Goal: Find contact information

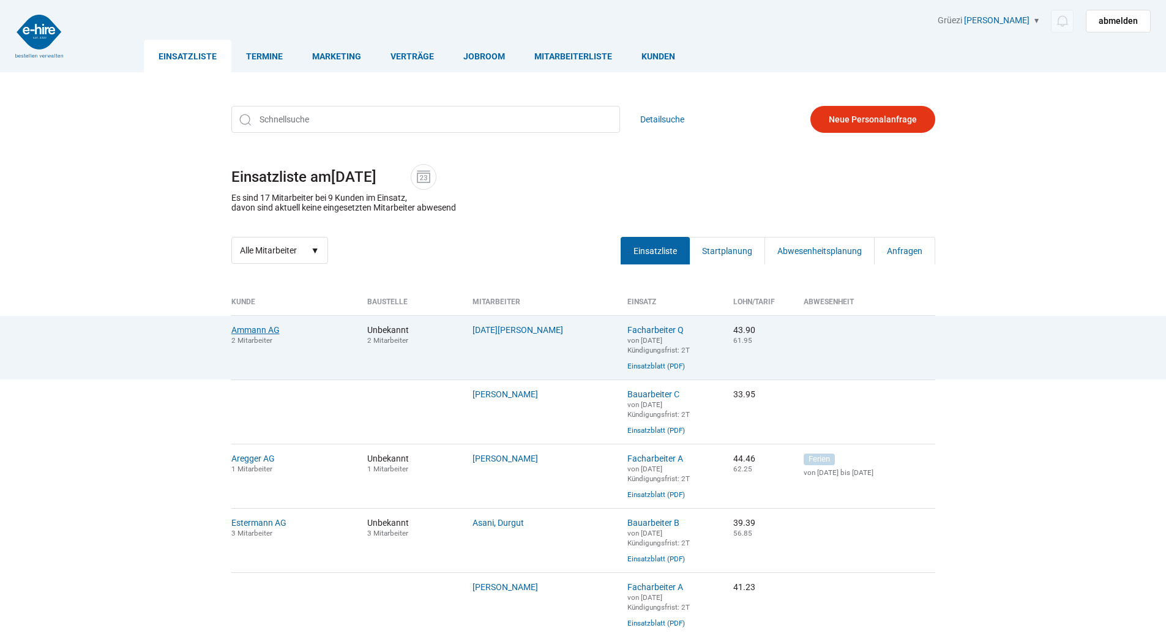
click at [258, 332] on link "Ammann AG" at bounding box center [255, 330] width 48 height 10
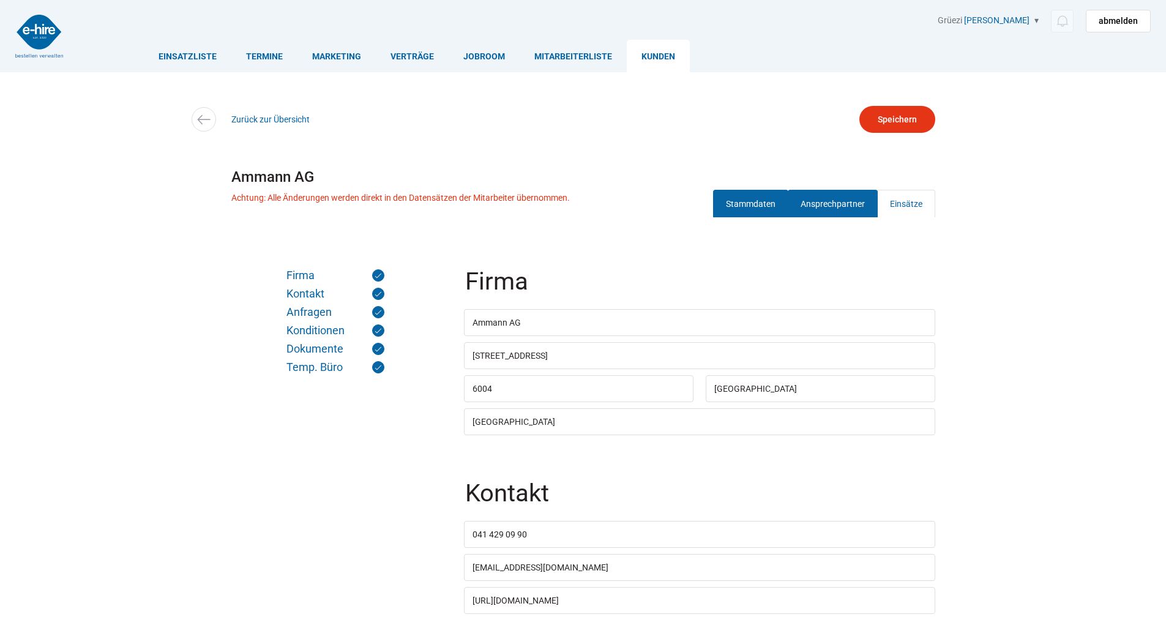
click at [833, 207] on link "Ansprechpartner" at bounding box center [833, 204] width 90 height 28
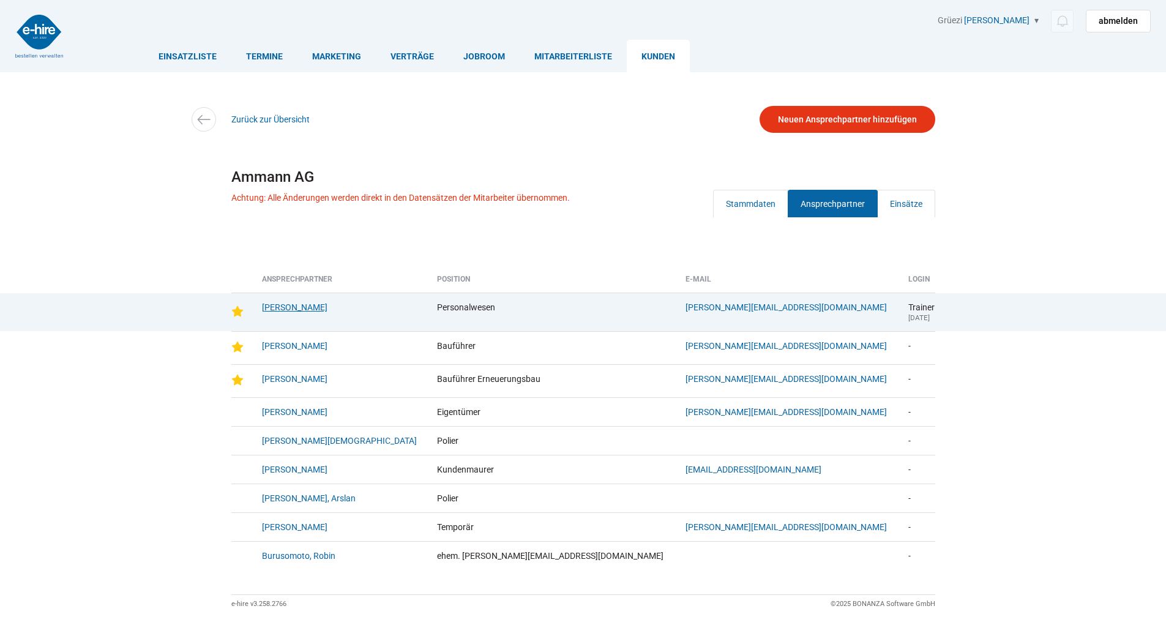
click at [287, 305] on link "Burch, Lisbeth" at bounding box center [295, 307] width 66 height 10
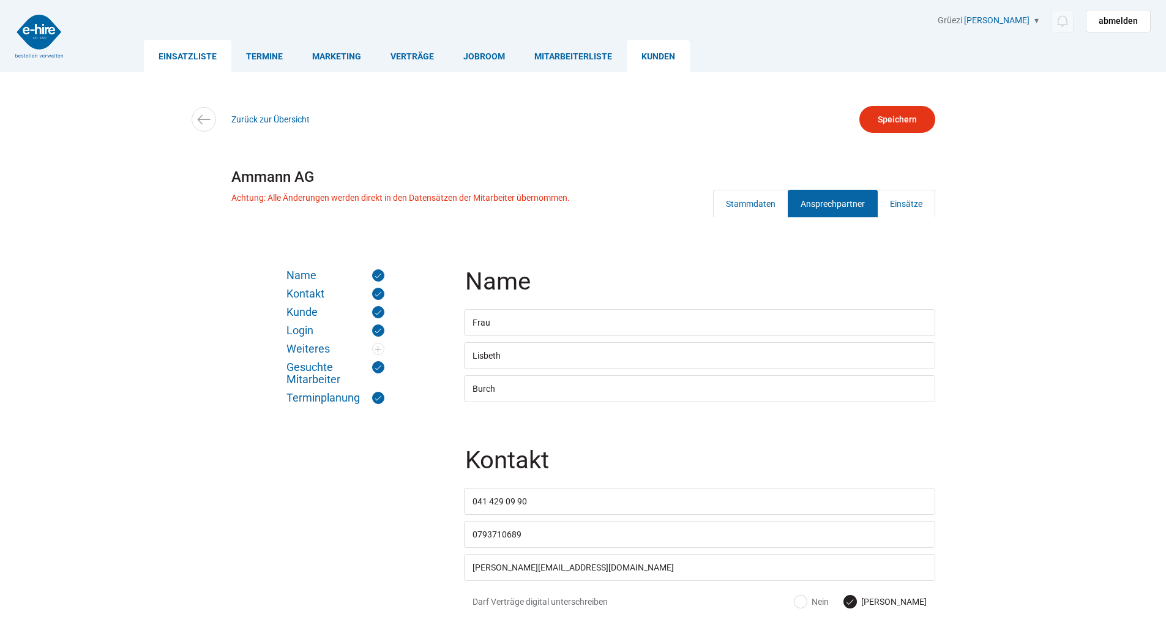
click at [176, 50] on link "Einsatzliste" at bounding box center [188, 56] width 88 height 32
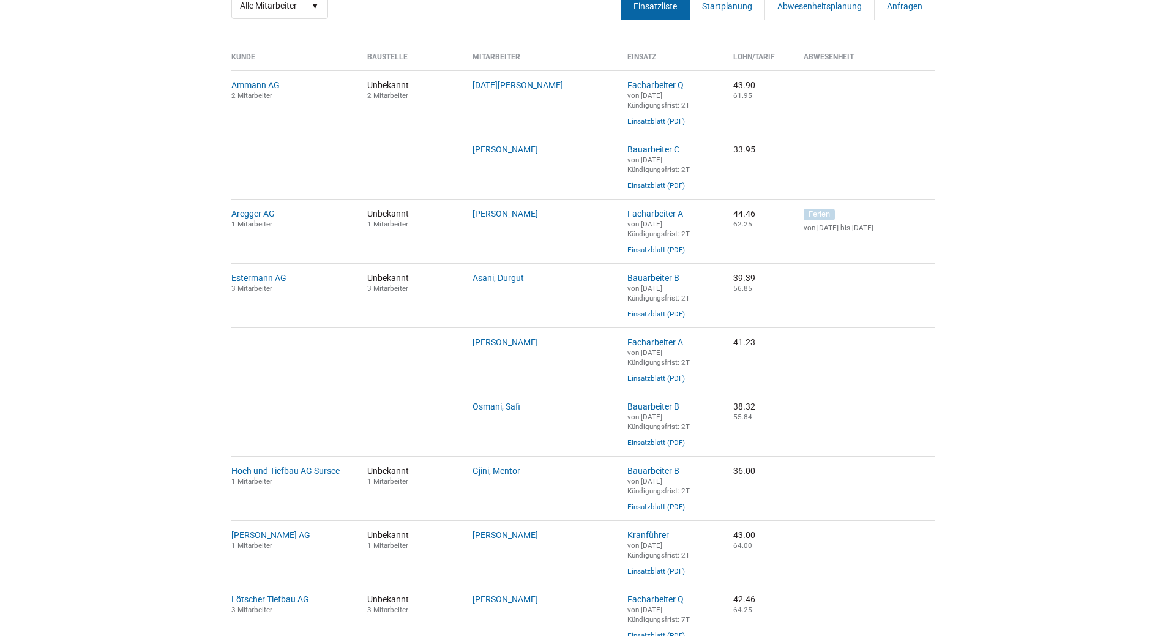
scroll to position [306, 0]
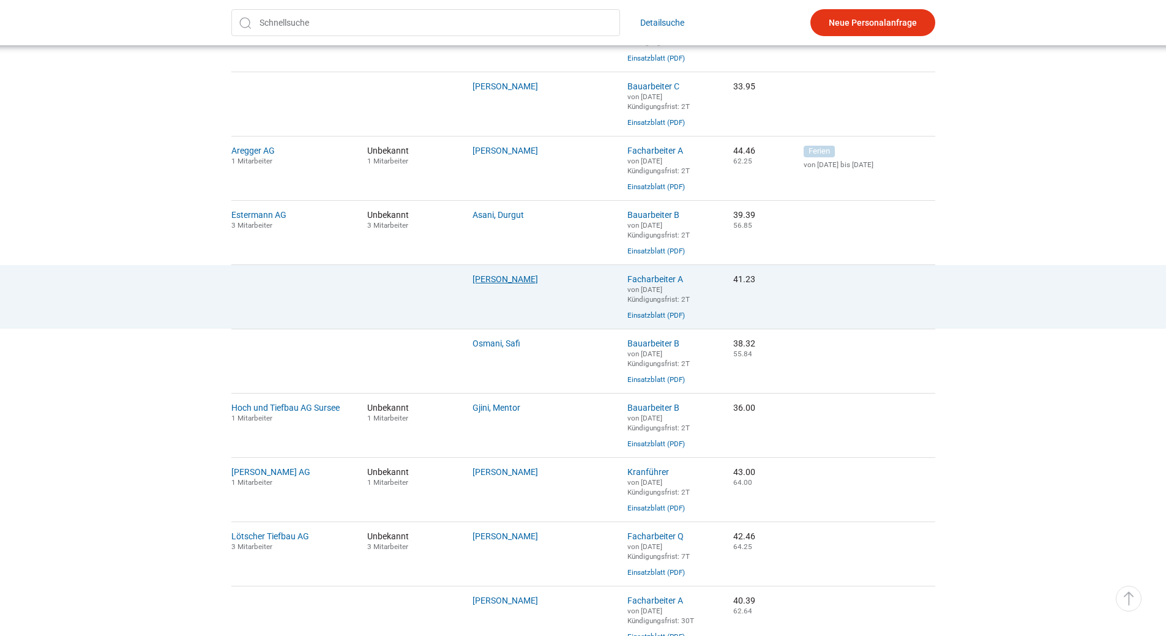
click at [491, 284] on link "Hurni, Andreas" at bounding box center [506, 279] width 66 height 10
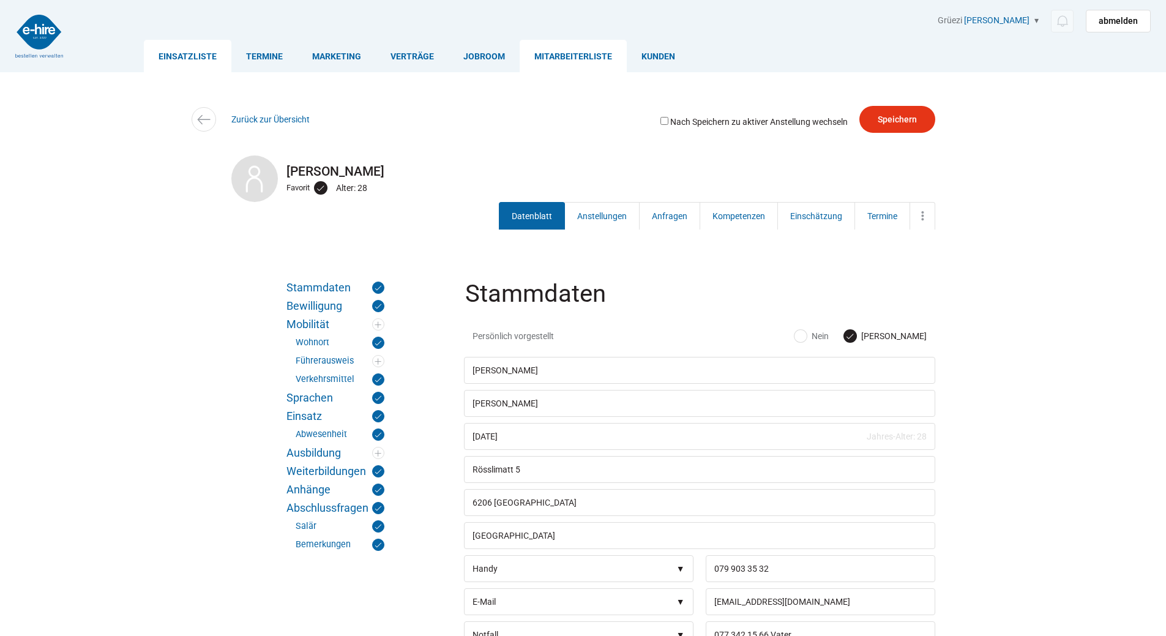
click at [190, 58] on link "Einsatzliste" at bounding box center [188, 56] width 88 height 32
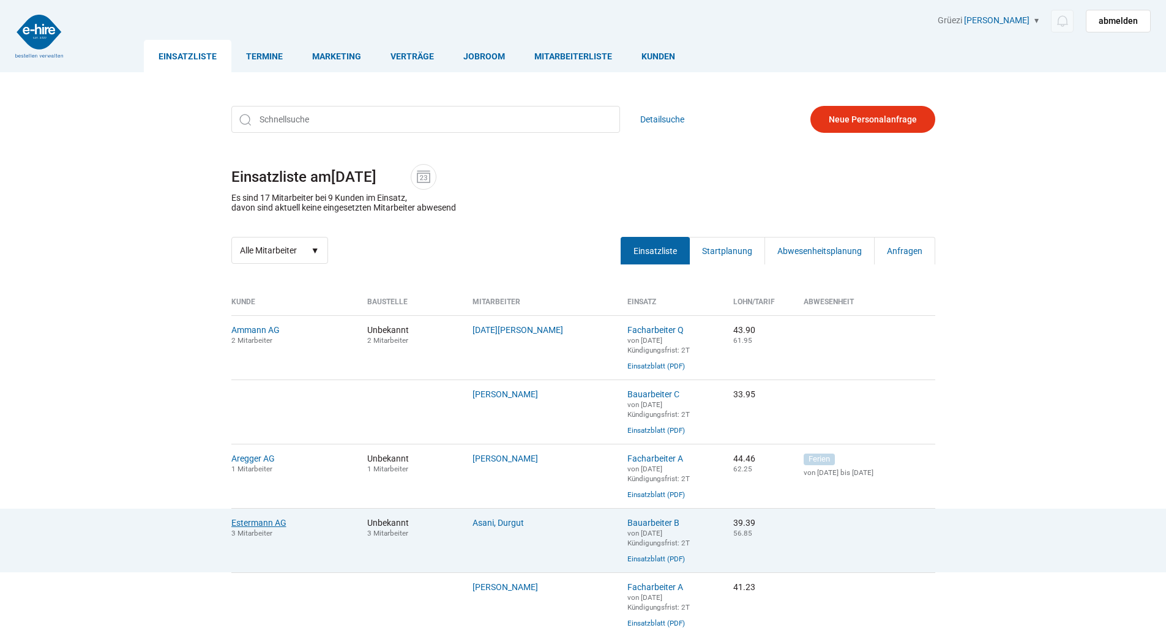
click at [250, 528] on link "Estermann AG" at bounding box center [258, 523] width 55 height 10
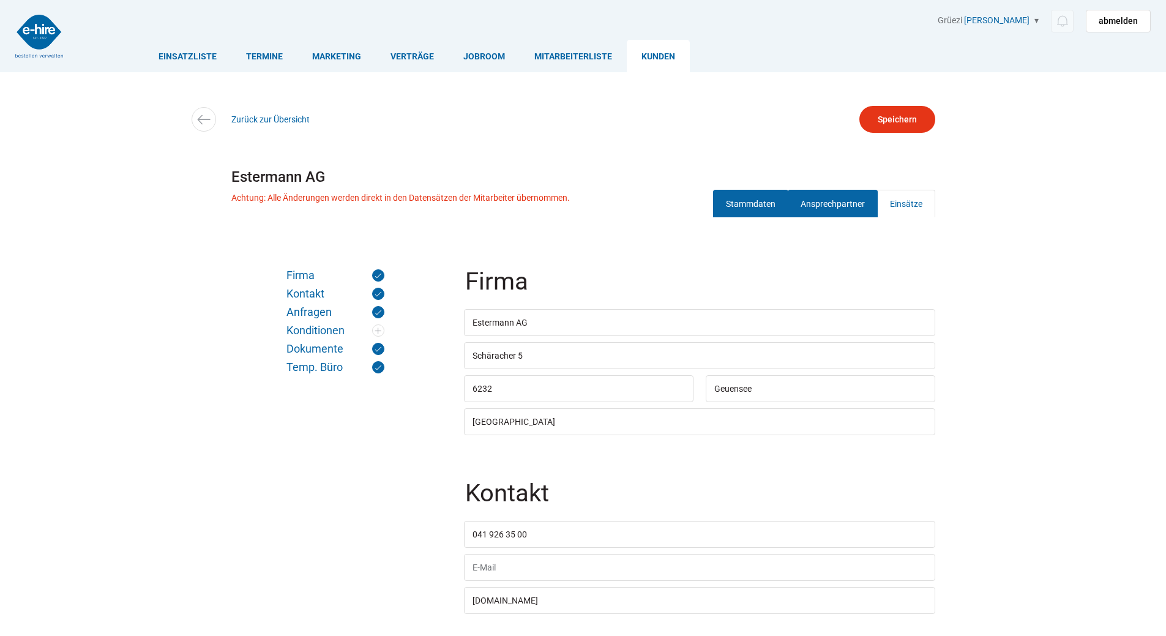
click at [817, 198] on link "Ansprechpartner" at bounding box center [833, 204] width 90 height 28
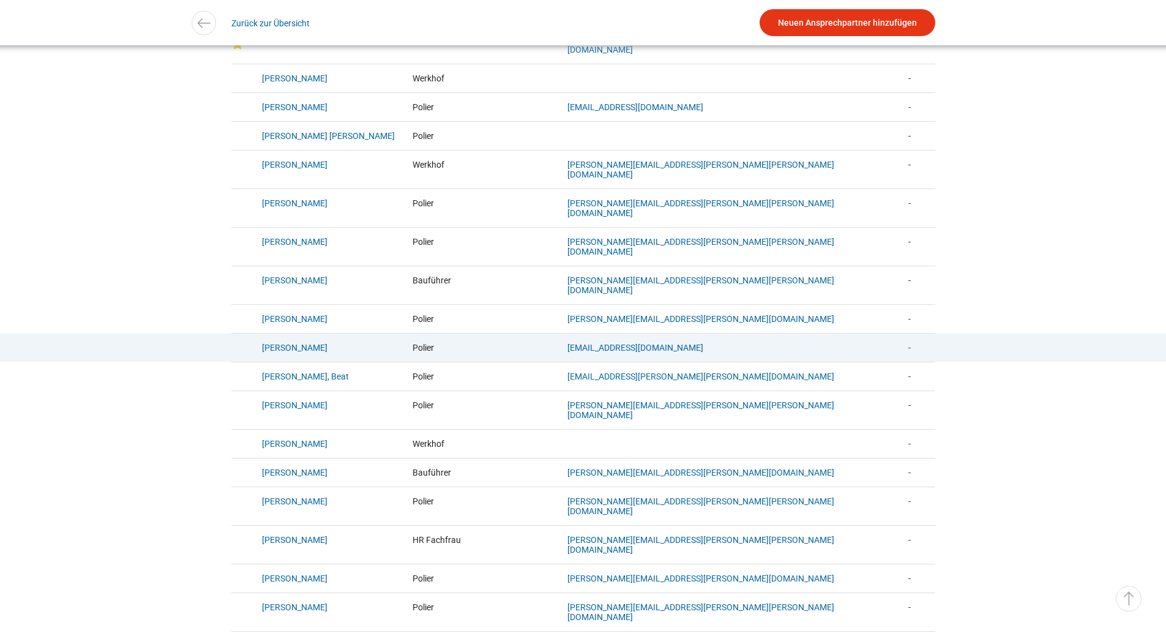
scroll to position [429, 0]
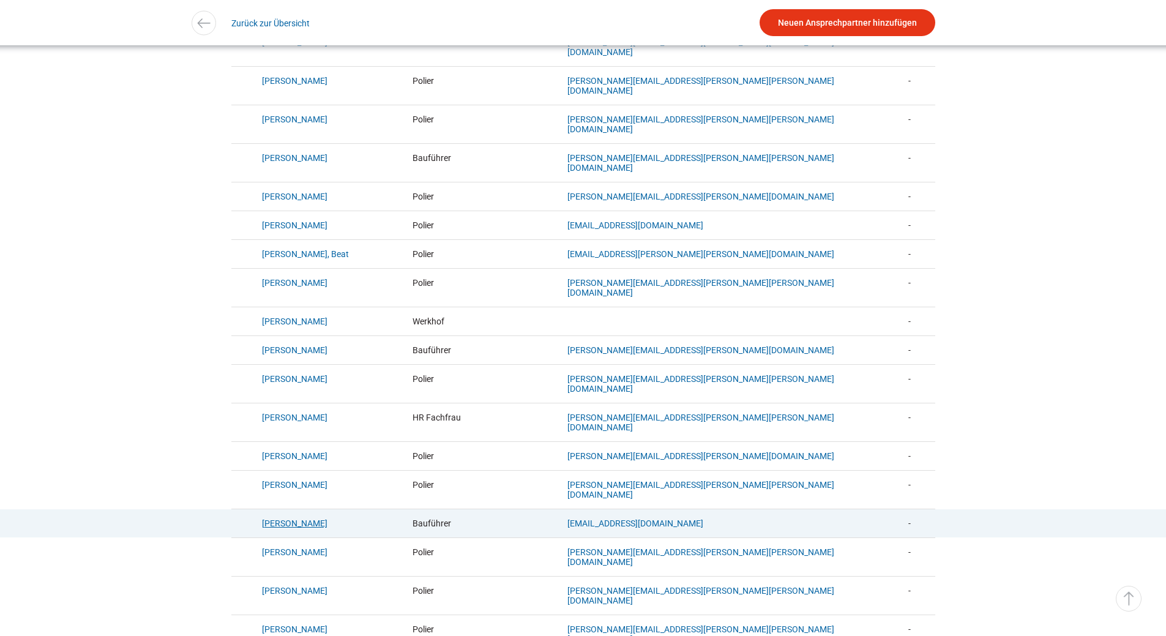
click at [271, 519] on link "[PERSON_NAME]" at bounding box center [295, 524] width 66 height 10
